Goal: Navigation & Orientation: Find specific page/section

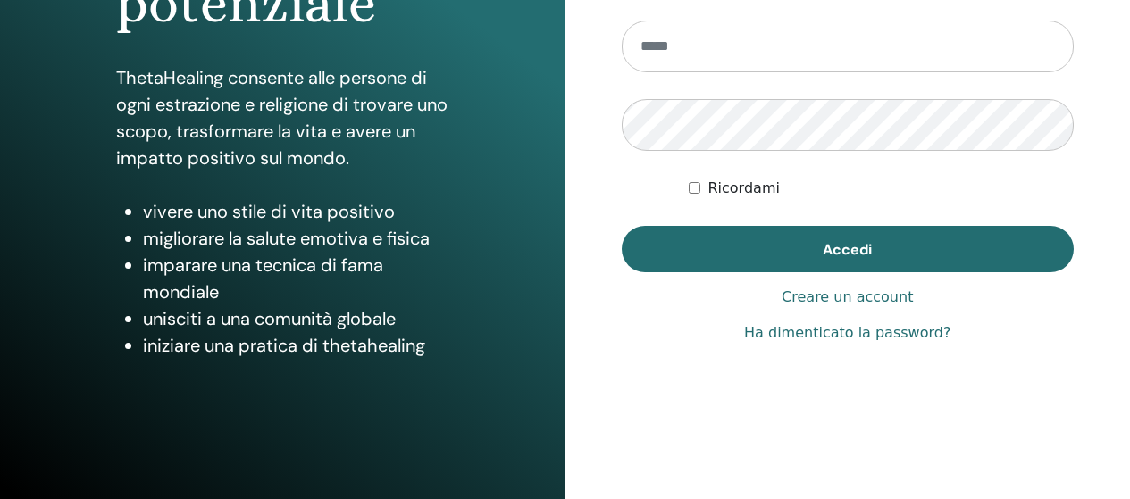
scroll to position [358, 0]
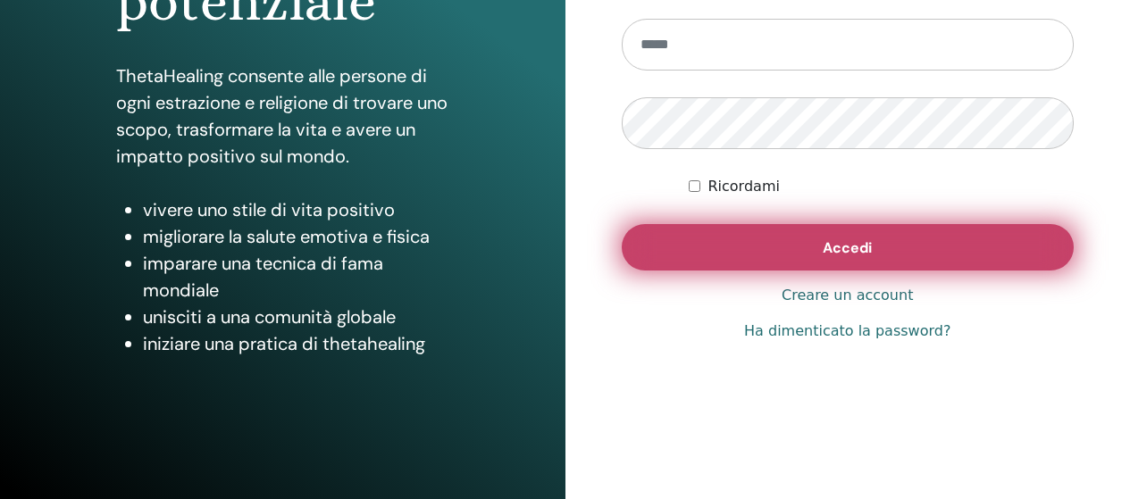
type input "**********"
click at [759, 248] on button "Accedi" at bounding box center [848, 247] width 453 height 46
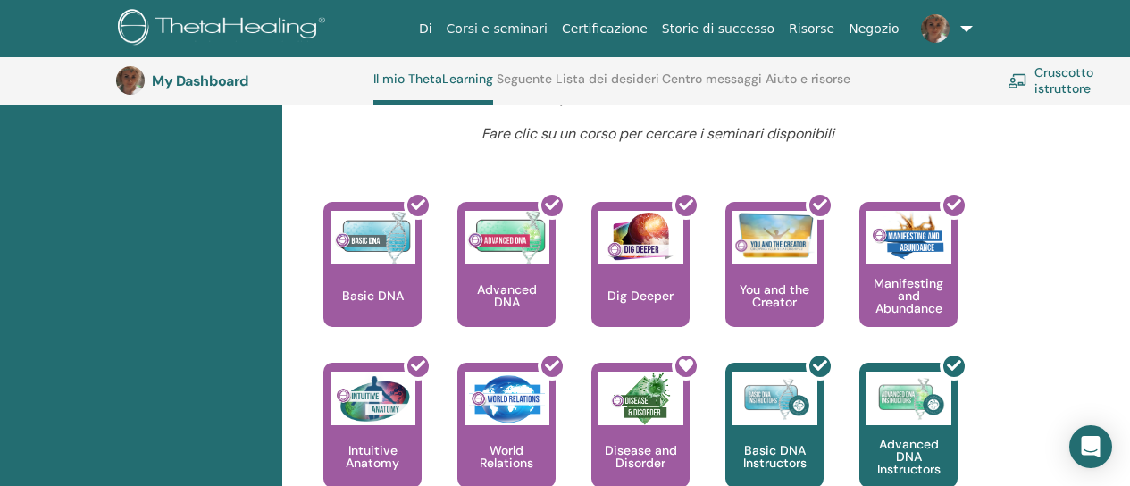
scroll to position [851, 0]
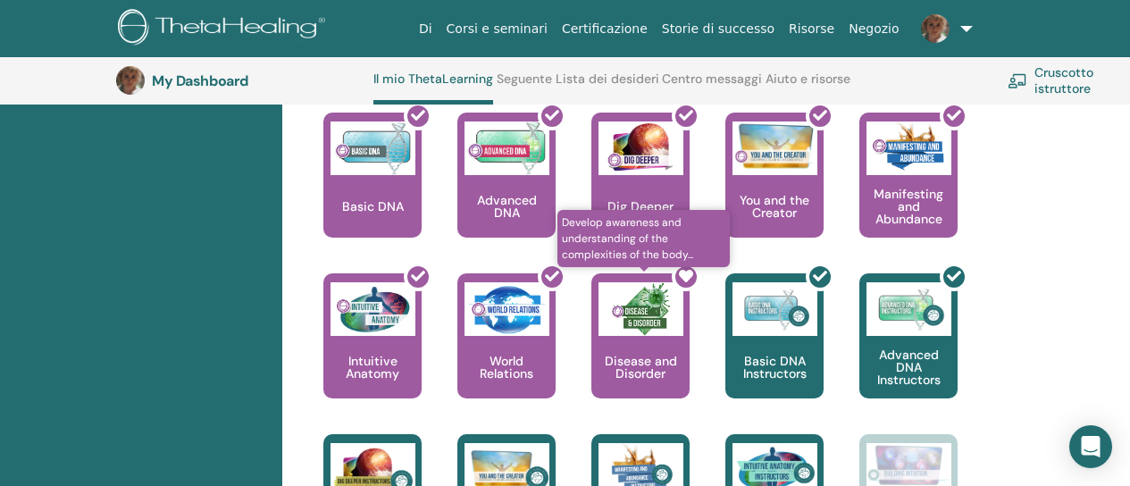
click at [633, 371] on div at bounding box center [651, 343] width 98 height 161
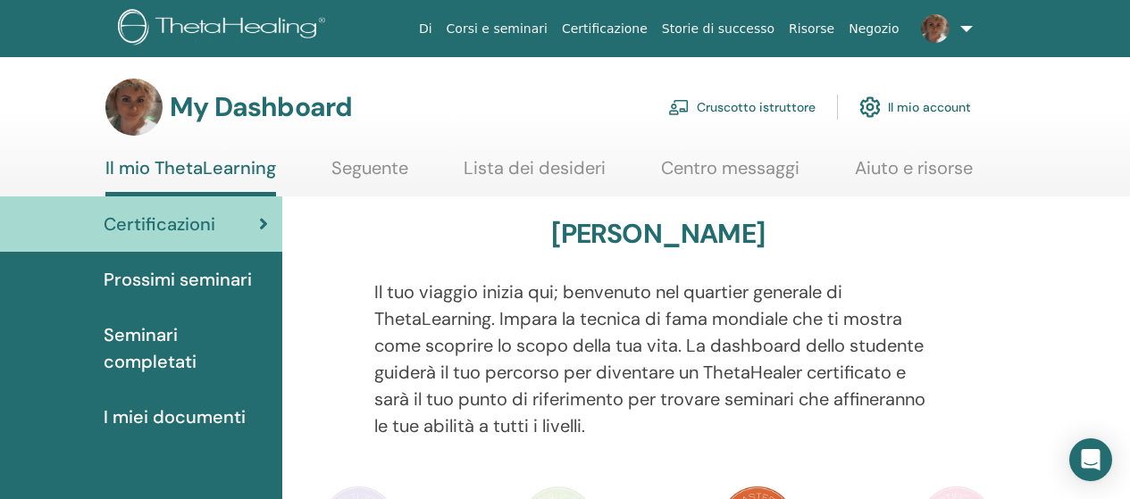
click at [155, 343] on span "Seminari completati" at bounding box center [186, 349] width 164 height 54
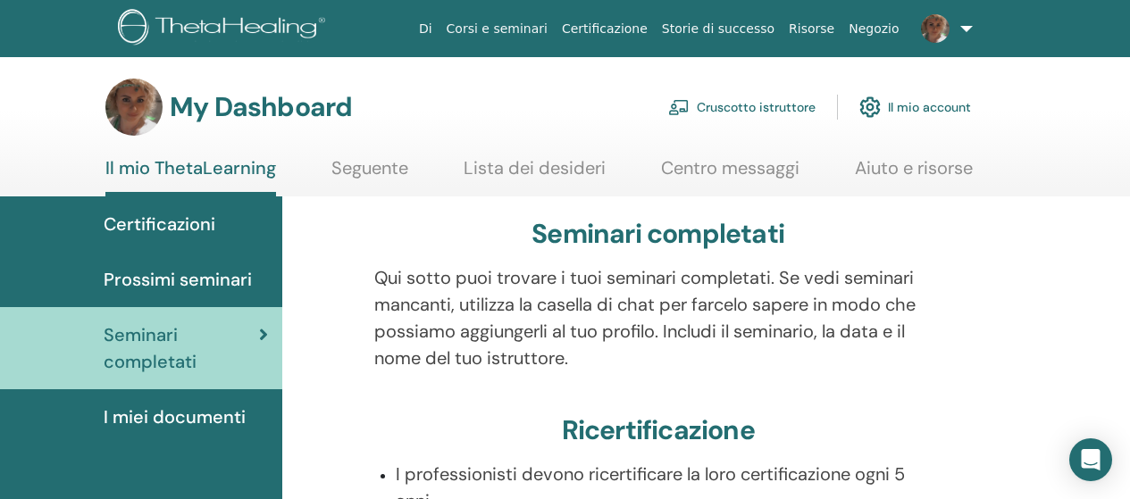
click at [215, 270] on span "Prossimi seminari" at bounding box center [178, 279] width 148 height 27
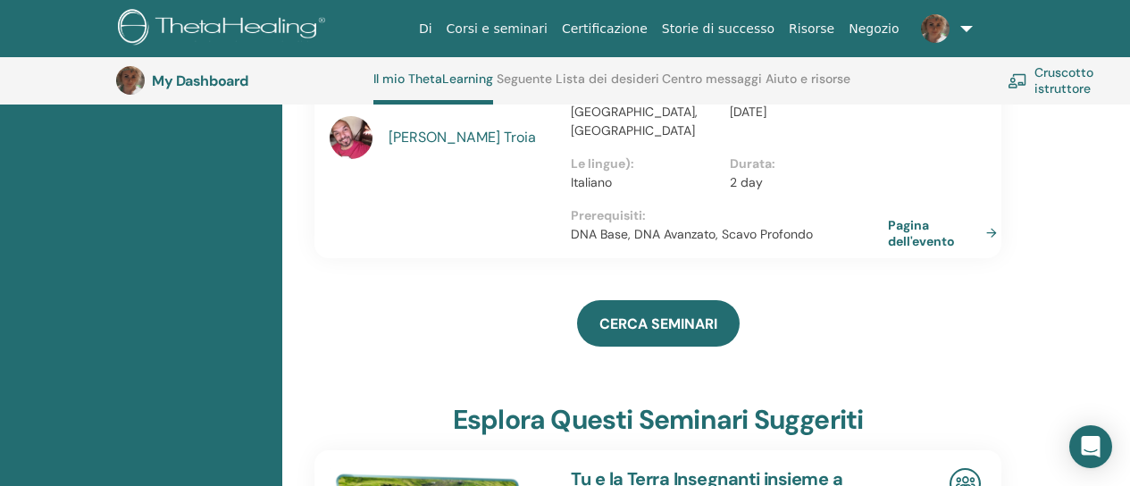
scroll to position [490, 0]
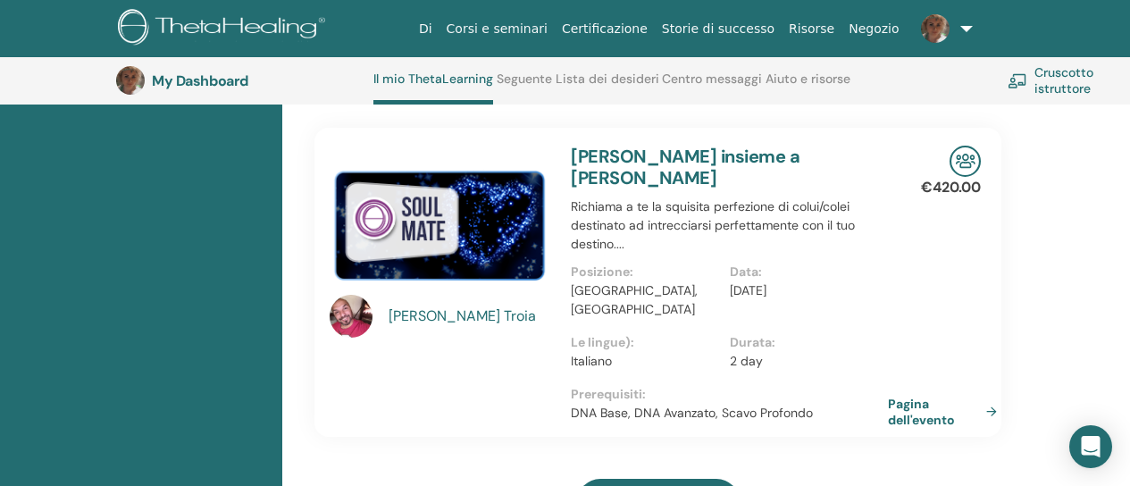
click at [555, 21] on link "Corsi e seminari" at bounding box center [497, 29] width 115 height 33
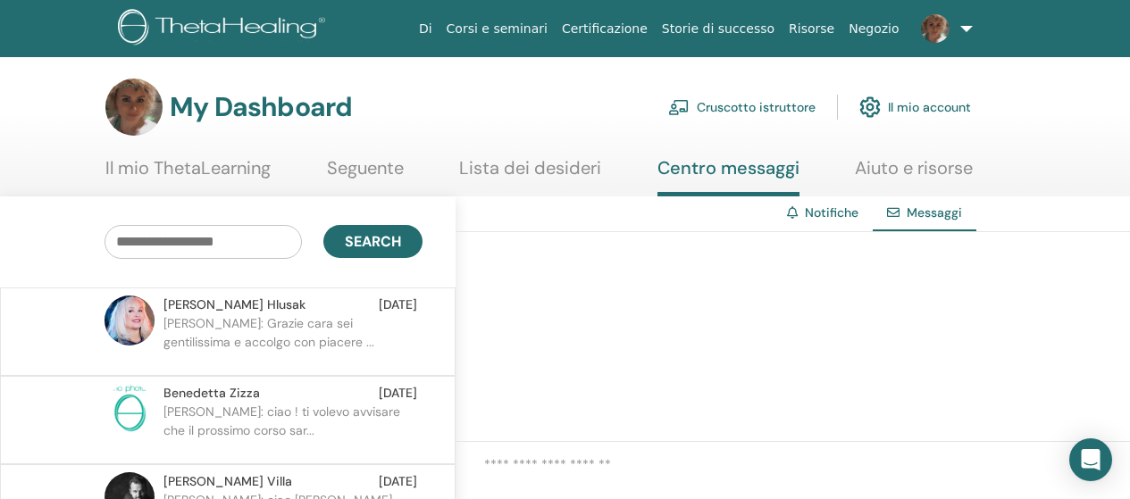
scroll to position [89, 0]
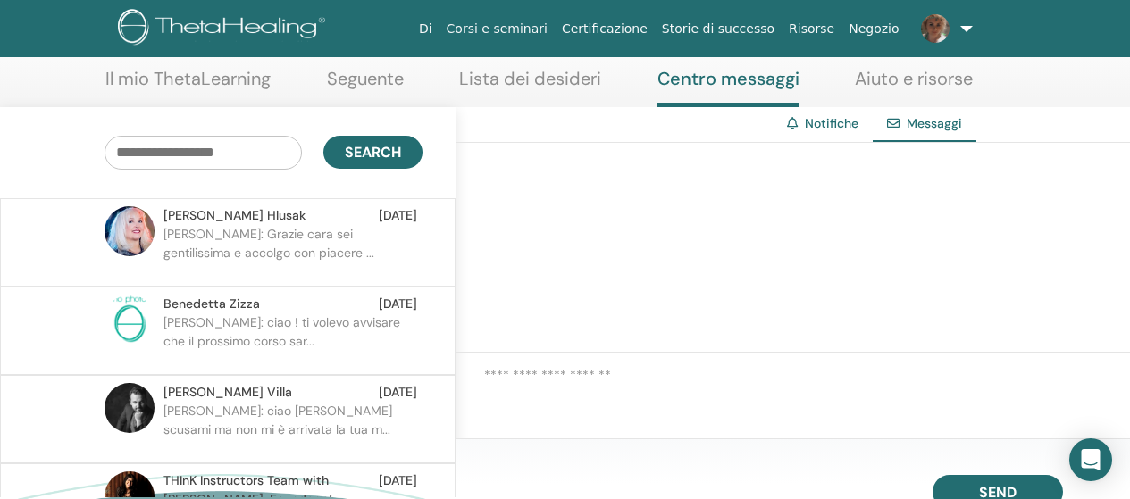
click at [313, 234] on p "Daniela: Grazie cara sei gentilissima e accolgo con piacere ..." at bounding box center [293, 252] width 259 height 54
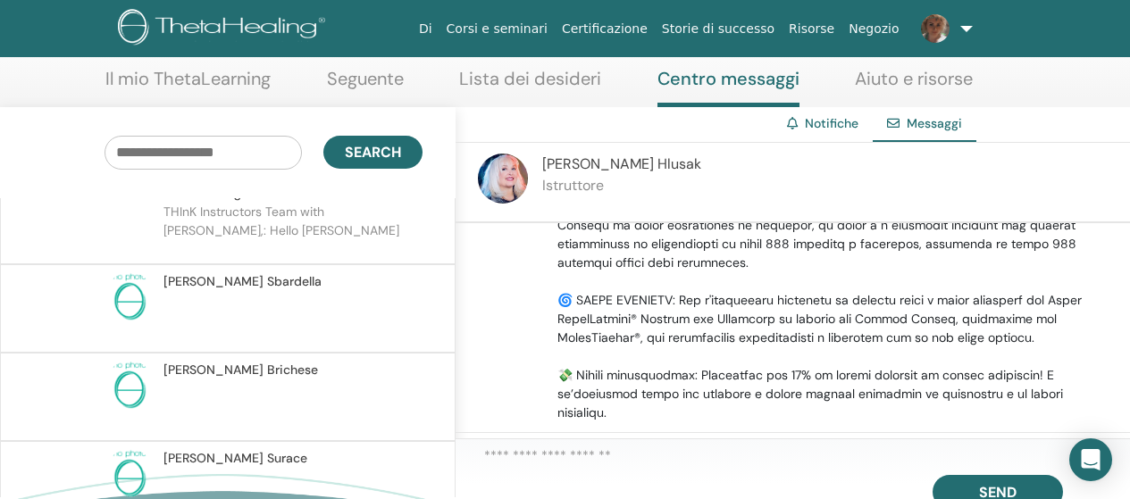
scroll to position [357, 0]
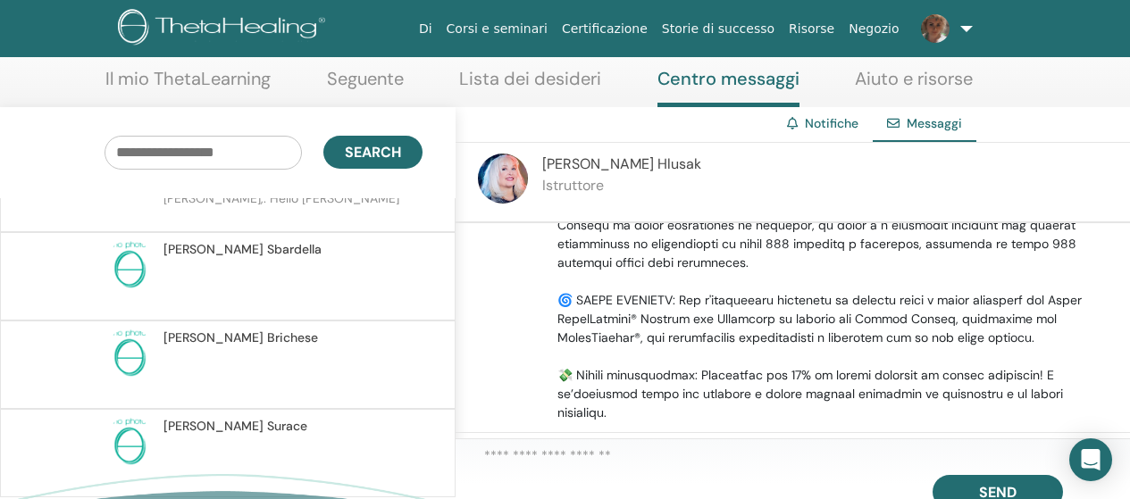
click at [249, 259] on p at bounding box center [293, 286] width 259 height 54
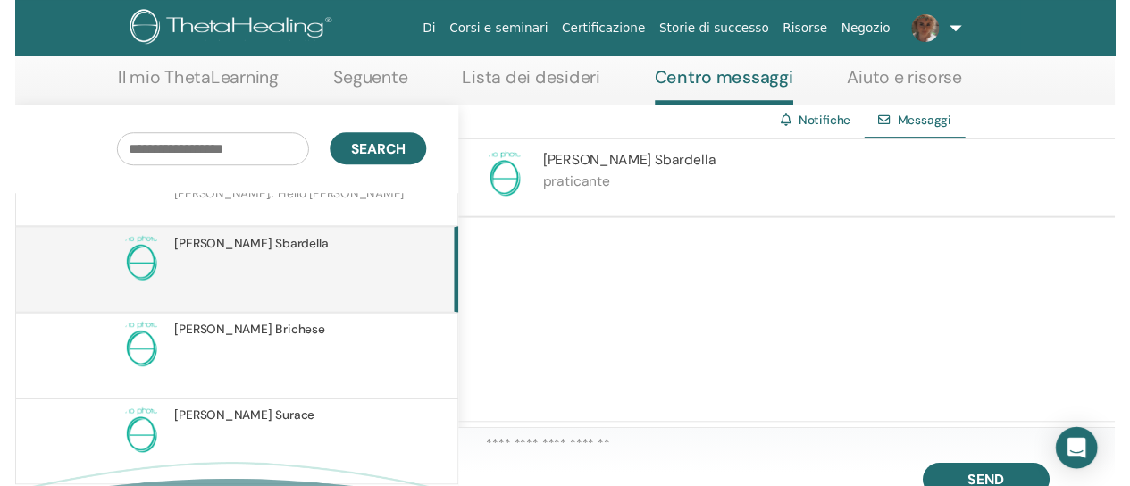
scroll to position [226, 0]
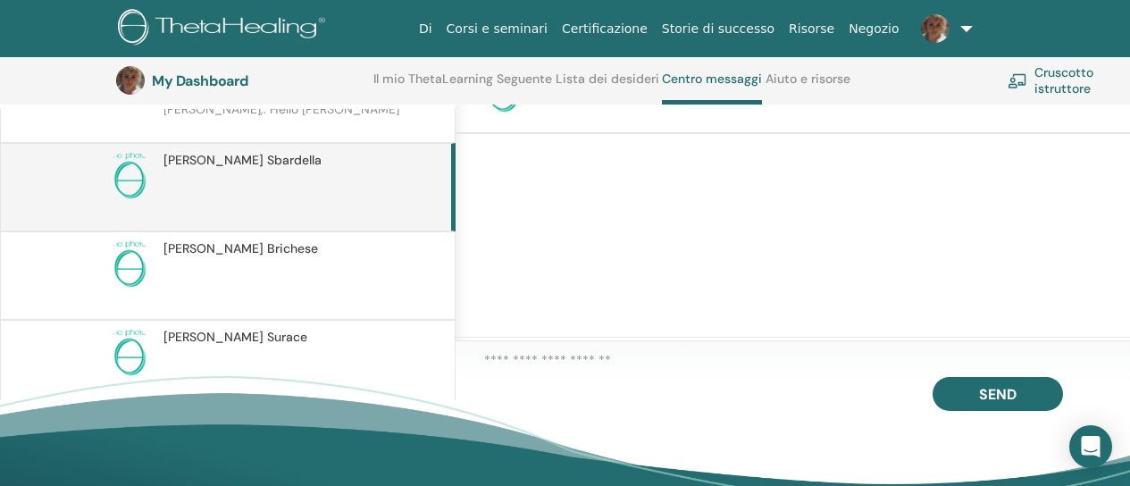
click at [221, 258] on p at bounding box center [293, 285] width 259 height 54
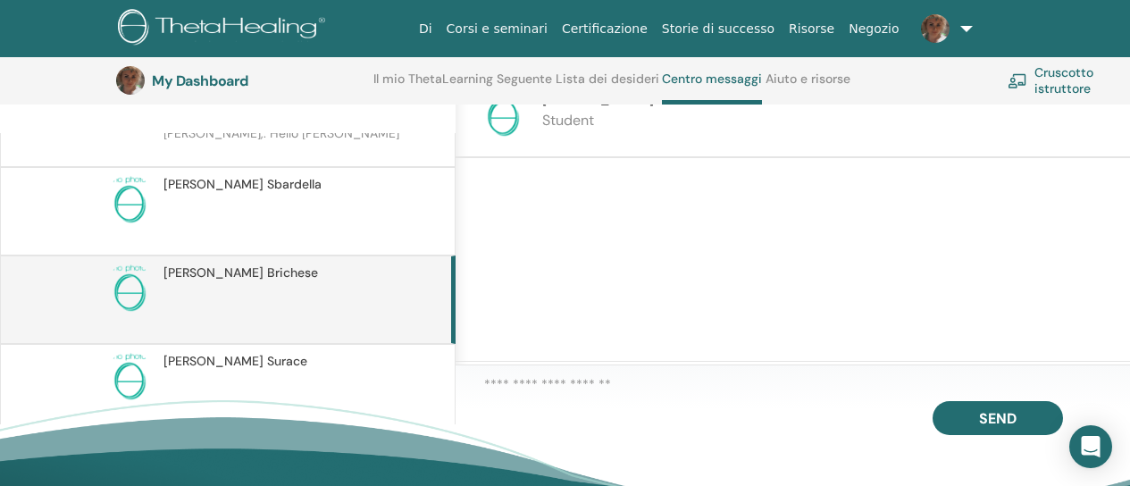
scroll to position [226, 0]
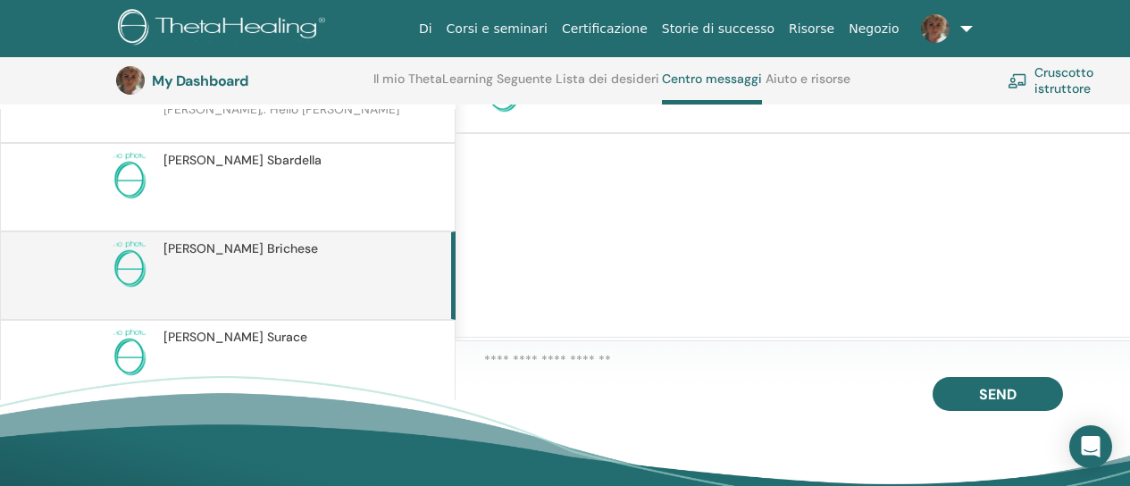
click at [262, 347] on p at bounding box center [293, 374] width 259 height 54
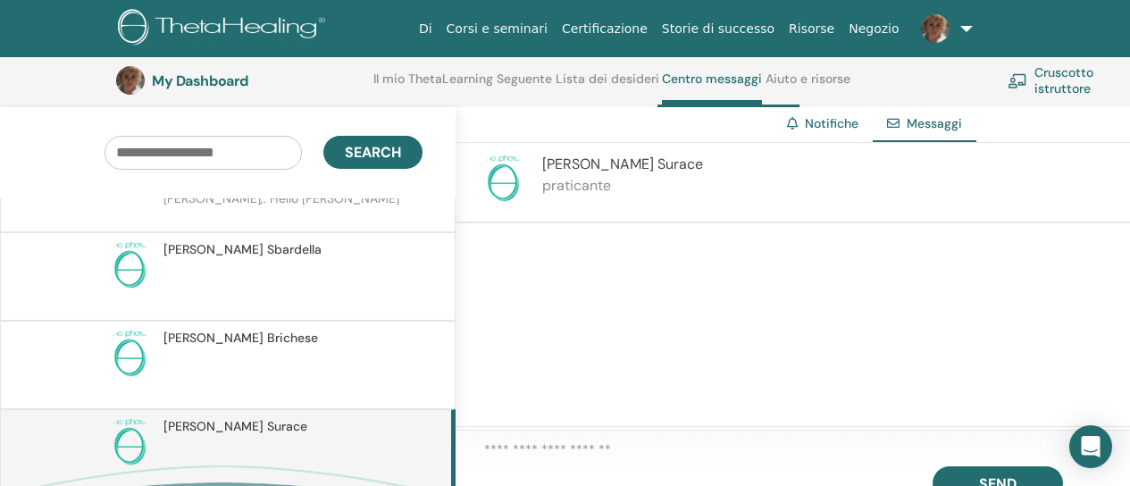
scroll to position [268, 0]
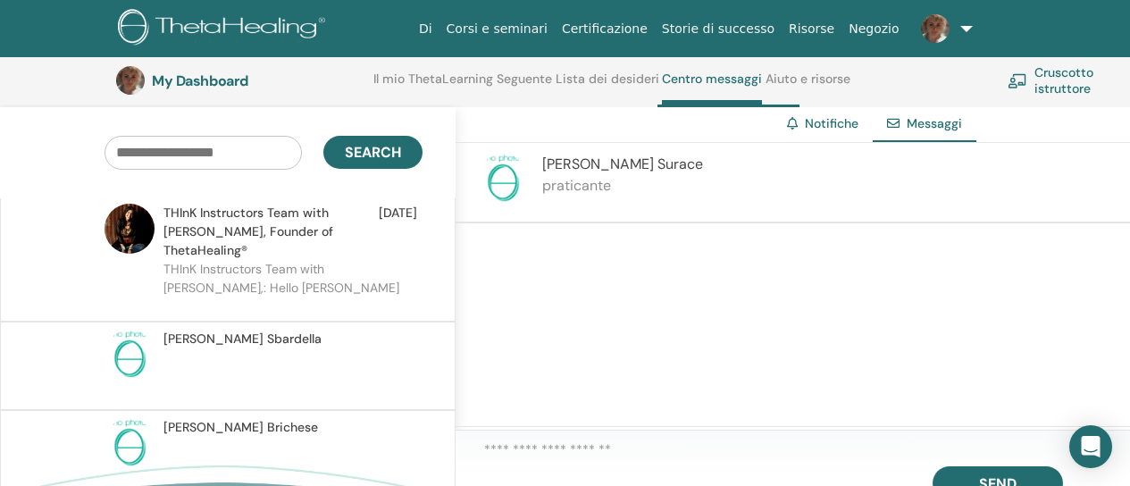
click at [297, 348] on p at bounding box center [293, 375] width 259 height 54
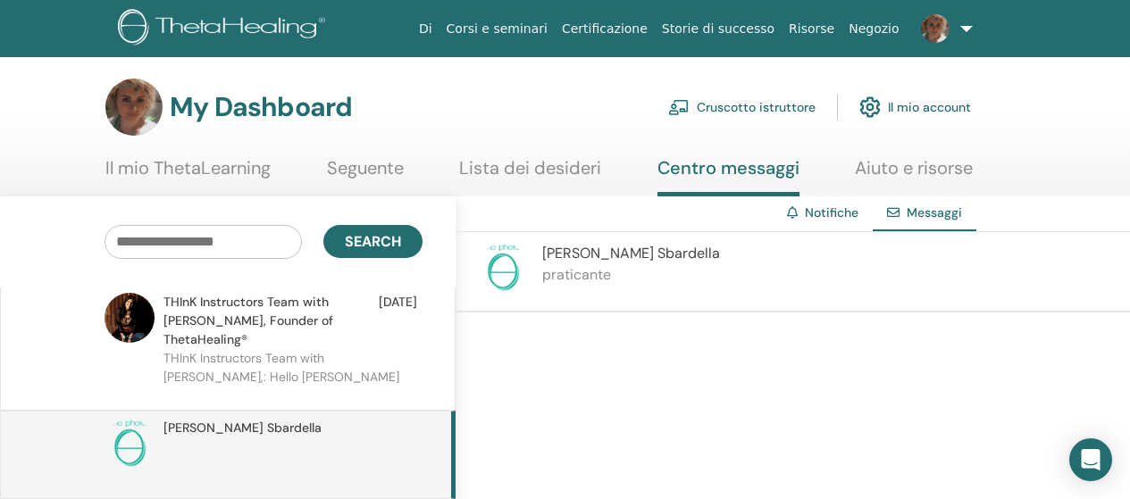
click at [499, 276] on img at bounding box center [503, 268] width 50 height 50
click at [556, 247] on span "Valentina Sbardella" at bounding box center [631, 253] width 178 height 19
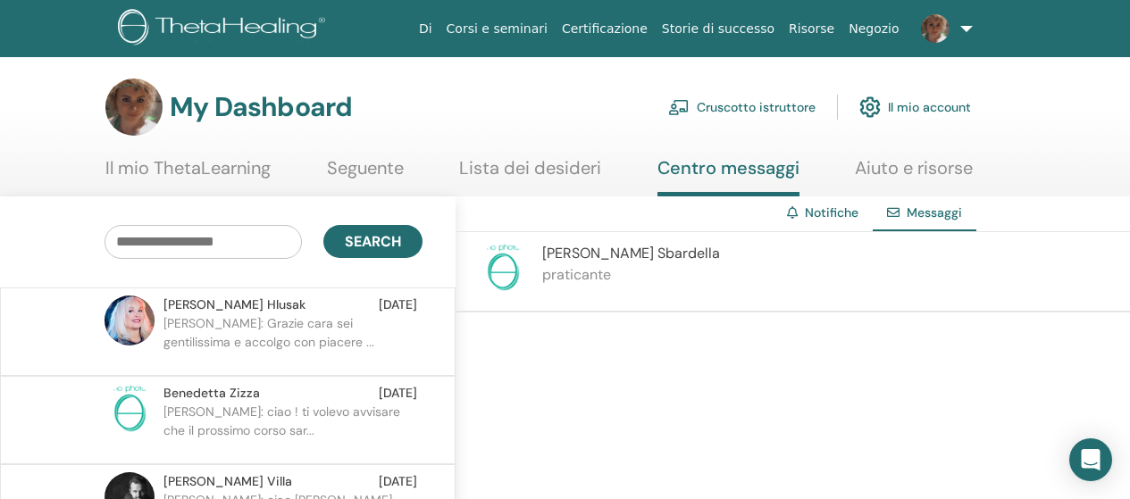
click at [179, 169] on link "Il mio ThetaLearning" at bounding box center [187, 174] width 165 height 35
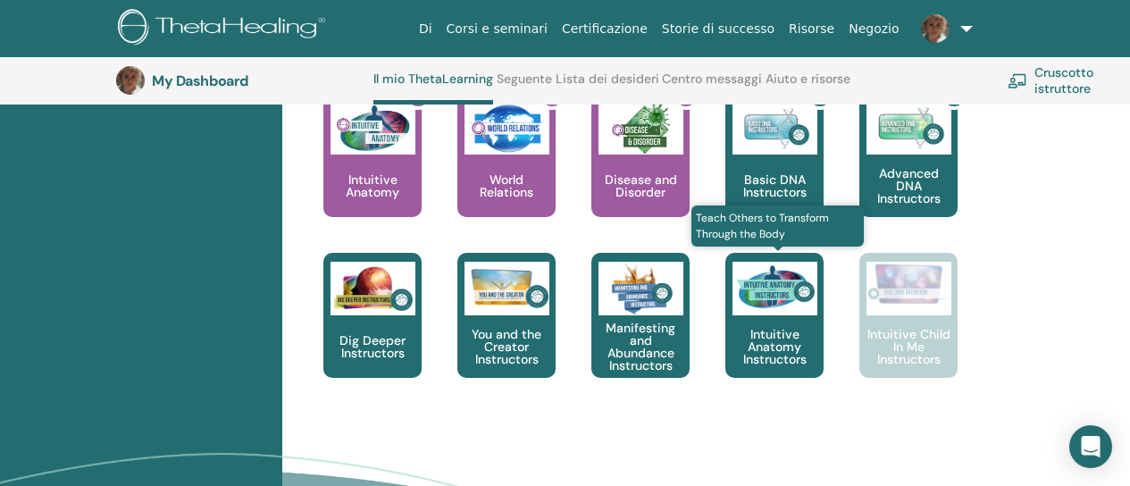
scroll to position [941, 0]
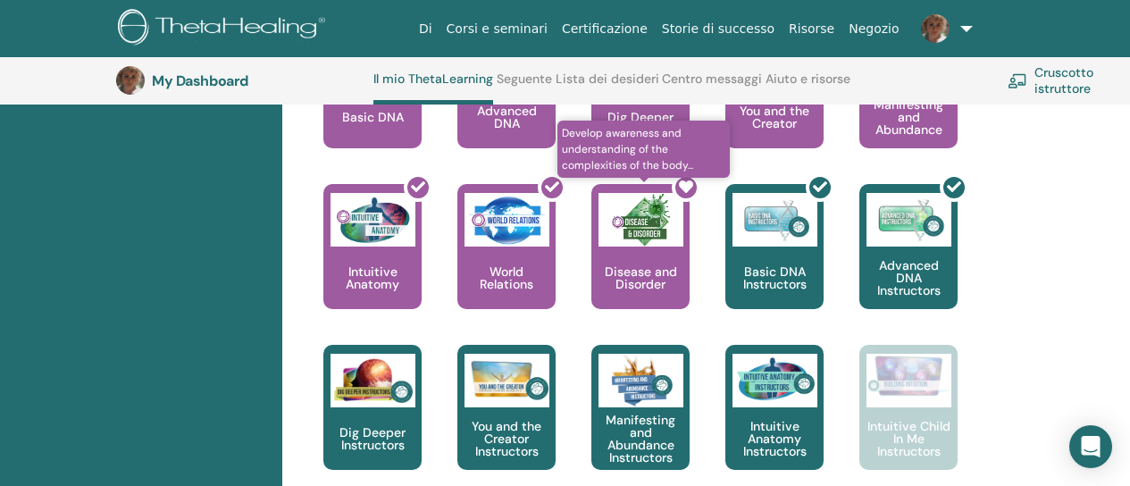
click at [670, 242] on div at bounding box center [651, 253] width 98 height 161
